Goal: Information Seeking & Learning: Learn about a topic

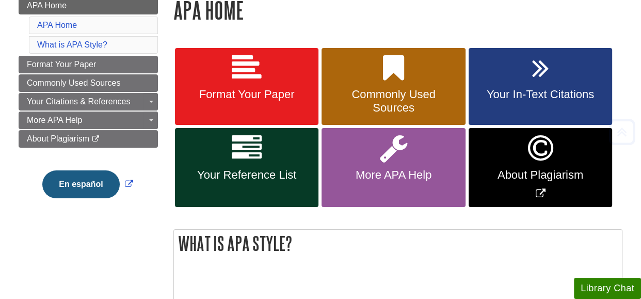
scroll to position [206, 0]
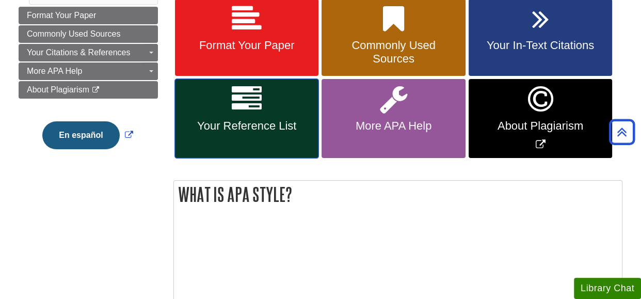
click at [248, 121] on span "Your Reference List" at bounding box center [247, 125] width 128 height 13
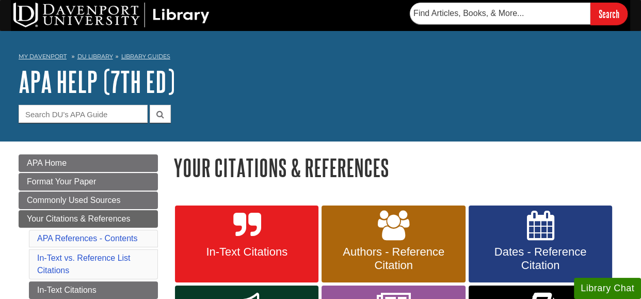
click at [332, 108] on form "Guide Search Terms" at bounding box center [321, 114] width 604 height 18
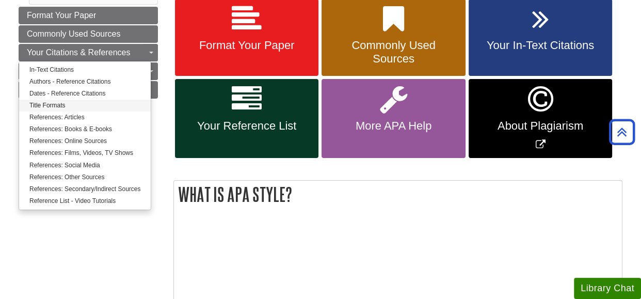
scroll to position [206, 0]
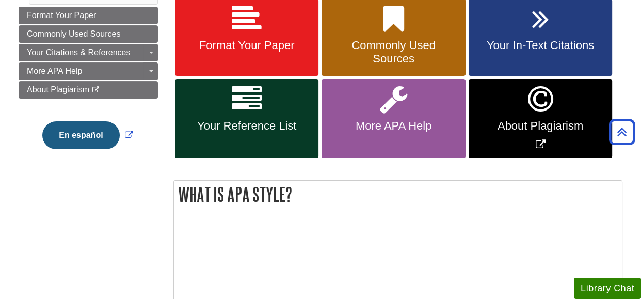
click at [158, 116] on div "Menu APA Home APA Home What is APA Style? Format Your Paper Commonly Used Sourc…" at bounding box center [88, 65] width 155 height 234
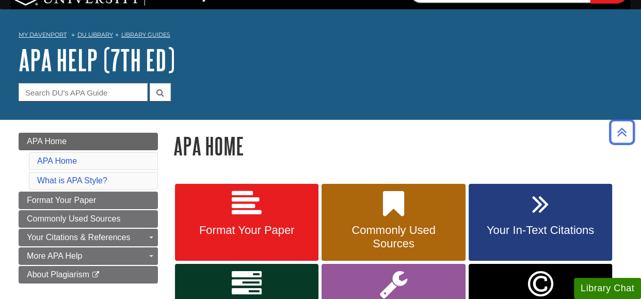
scroll to position [0, 0]
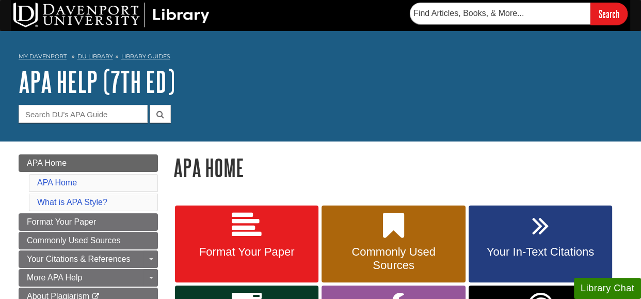
click at [286, 83] on h1 "APA Help (7th Ed)" at bounding box center [321, 81] width 604 height 31
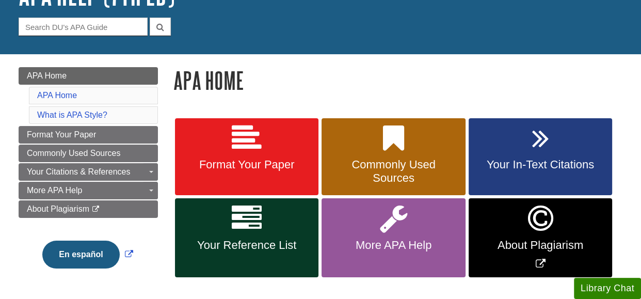
scroll to position [145, 0]
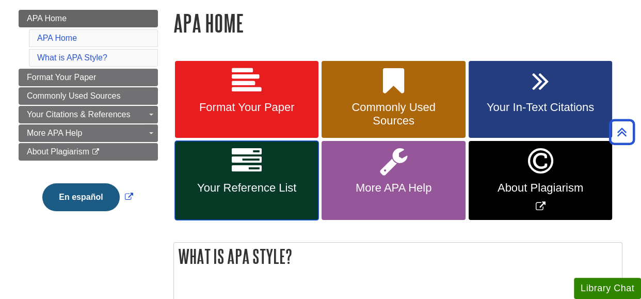
click at [242, 177] on link "Your Reference List" at bounding box center [246, 180] width 143 height 79
